Goal: Find specific page/section: Find specific page/section

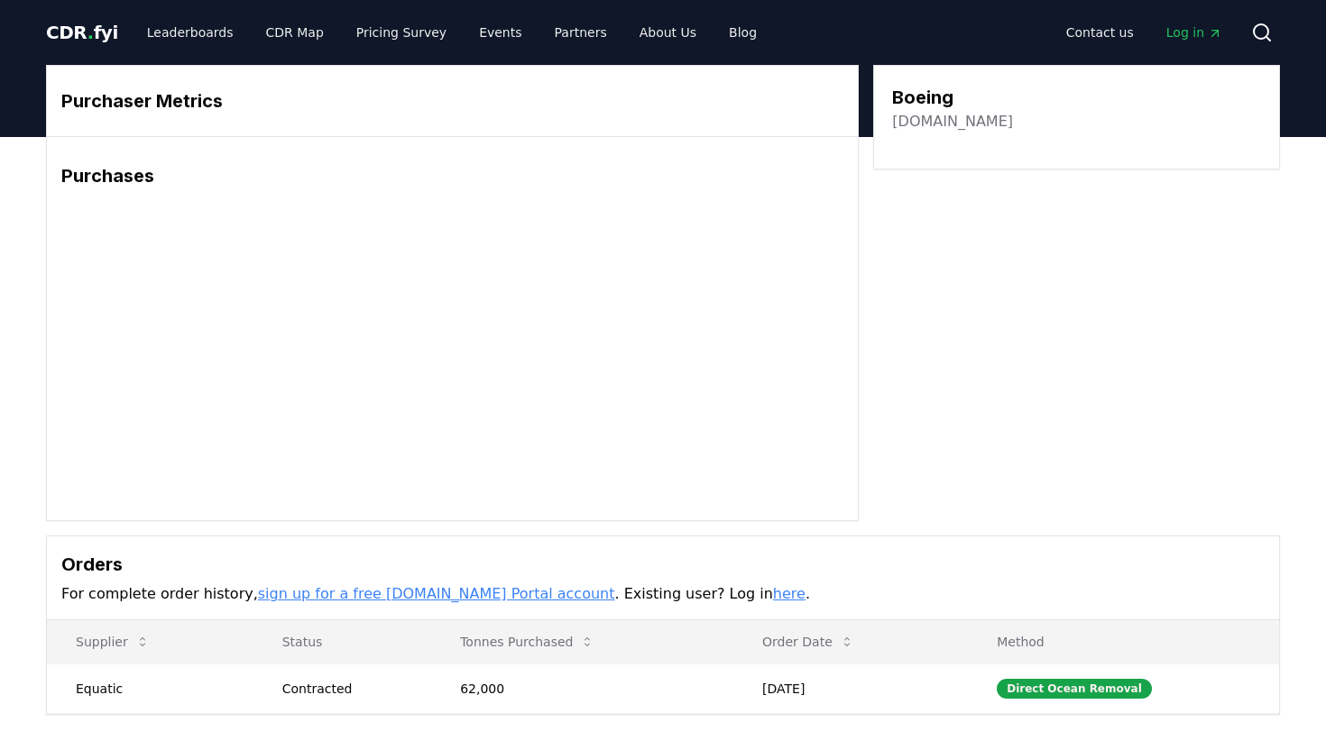
scroll to position [289, 0]
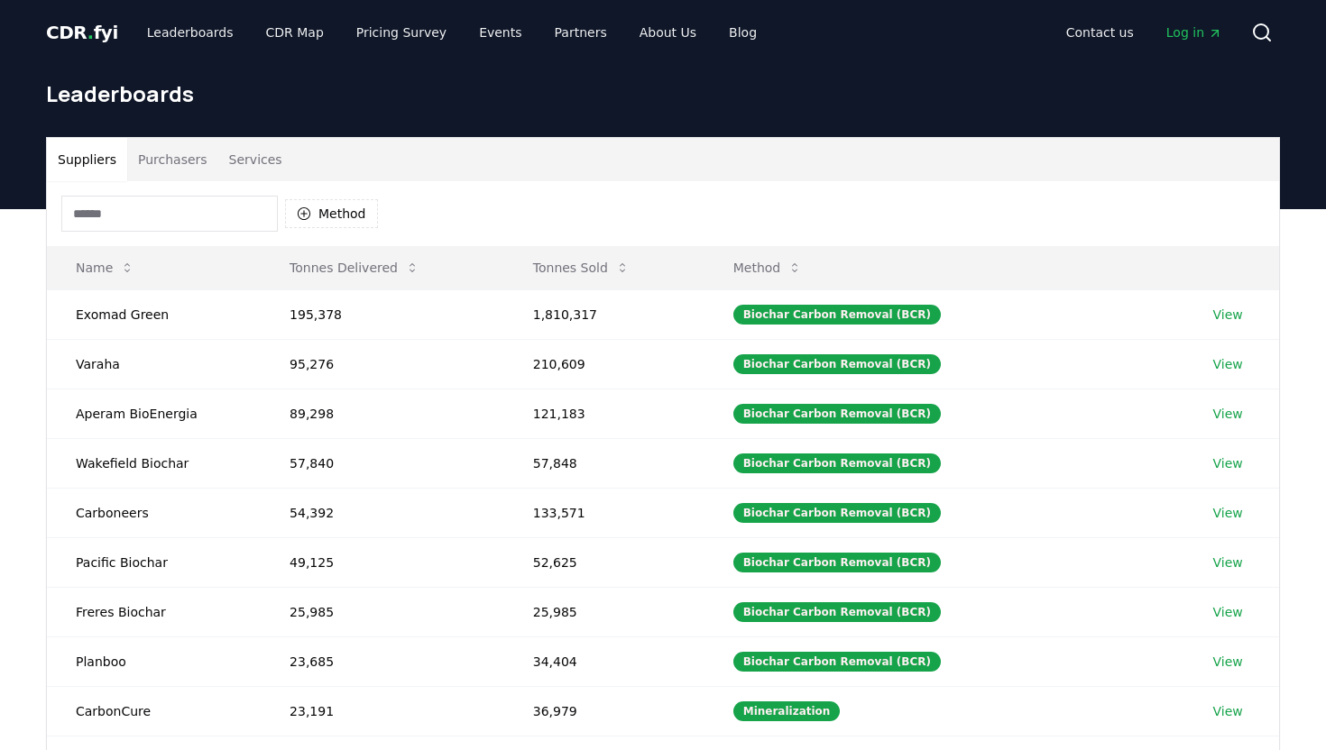
click at [186, 157] on button "Purchasers" at bounding box center [172, 159] width 91 height 43
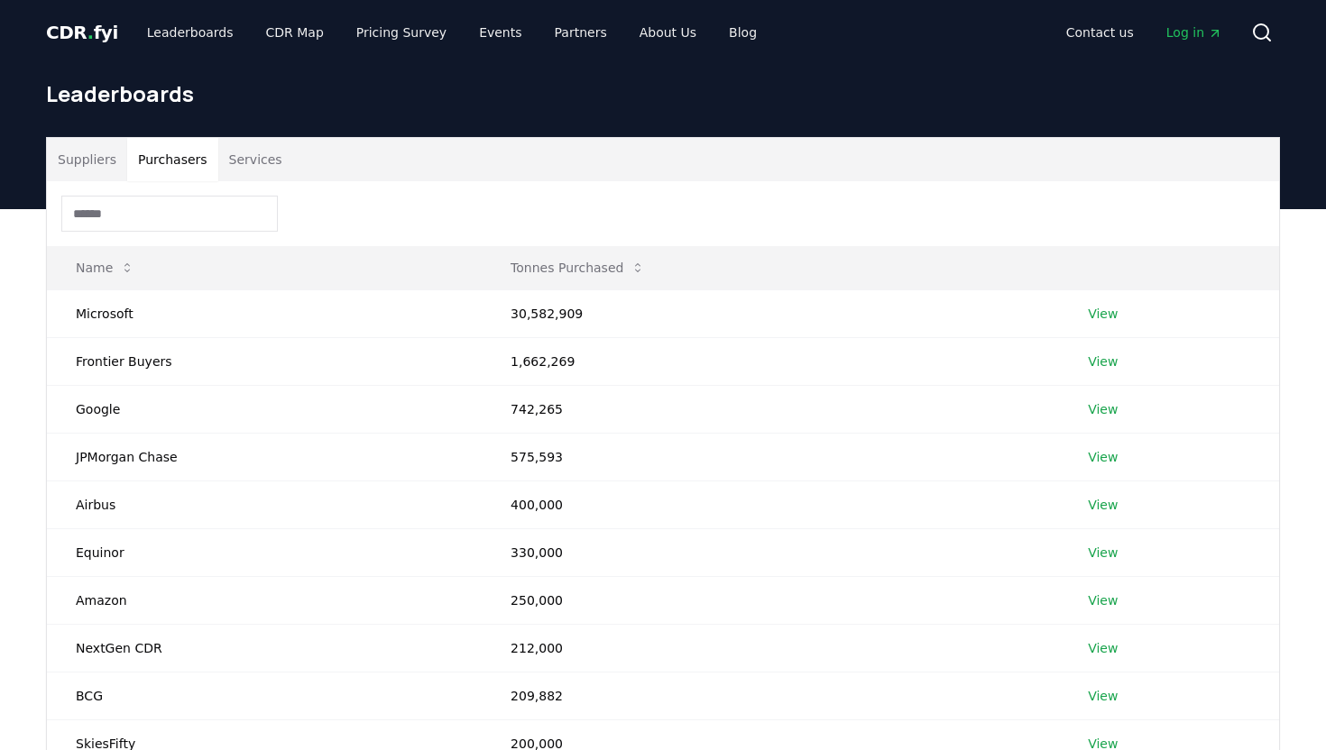
click at [151, 224] on input at bounding box center [169, 214] width 216 height 36
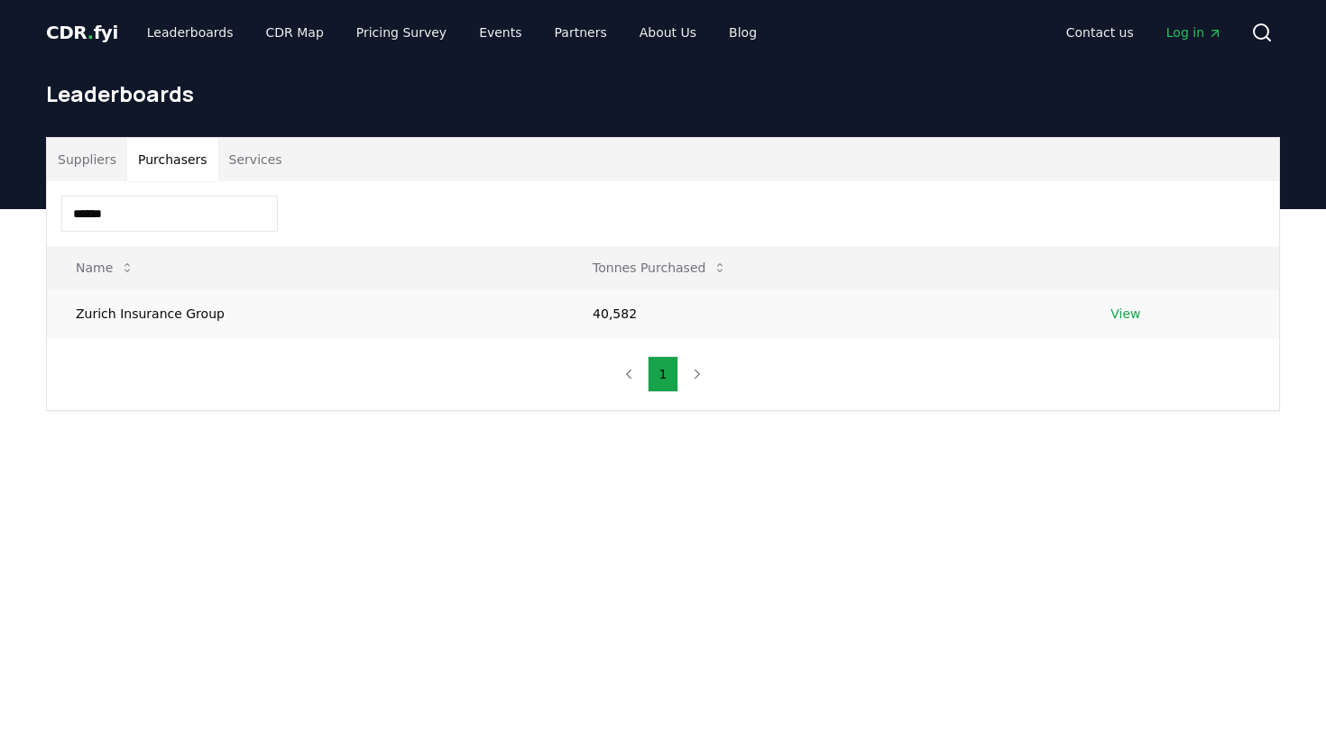
type input "******"
click at [1119, 311] on link "View" at bounding box center [1125, 314] width 30 height 18
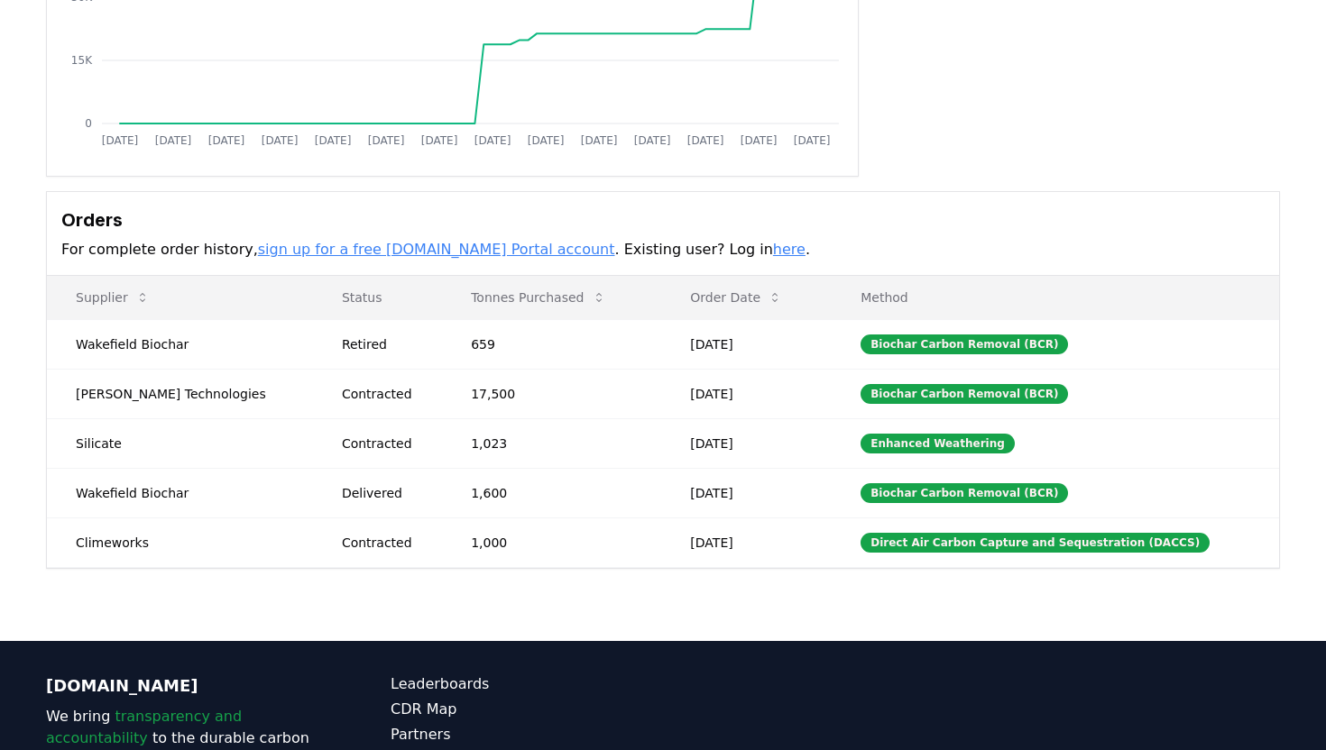
scroll to position [364, 0]
